Goal: Information Seeking & Learning: Learn about a topic

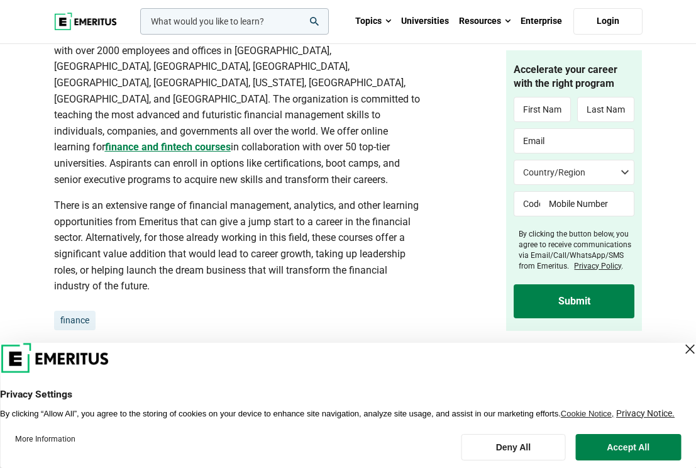
scroll to position [4954, 0]
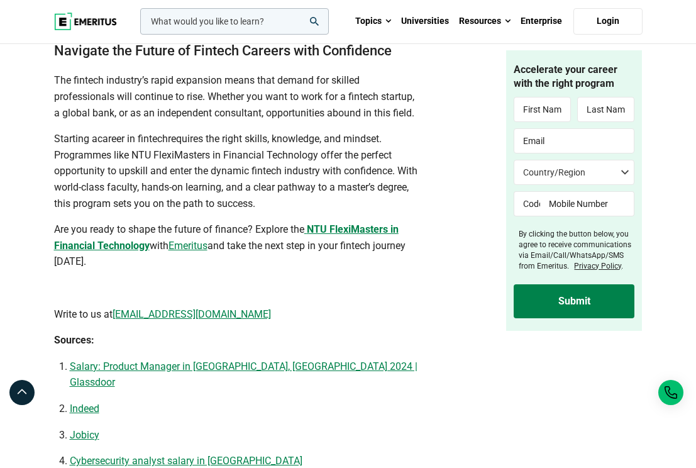
scroll to position [4036, 0]
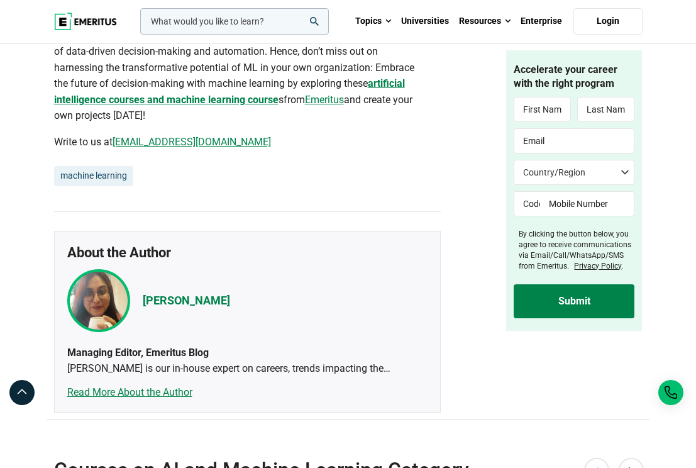
scroll to position [4236, 0]
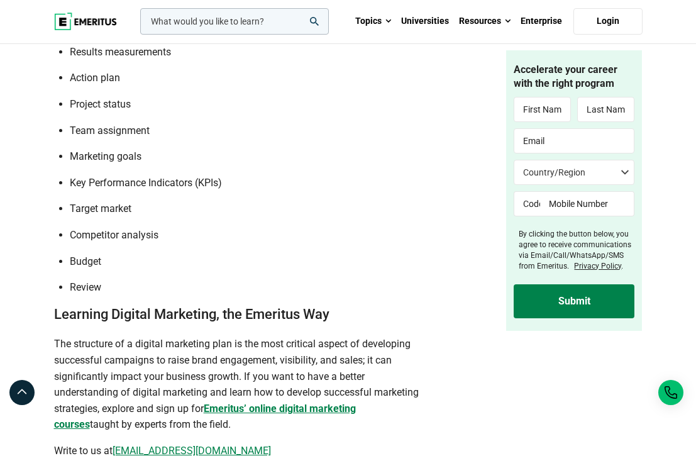
scroll to position [3110, 0]
